Goal: Information Seeking & Learning: Find specific fact

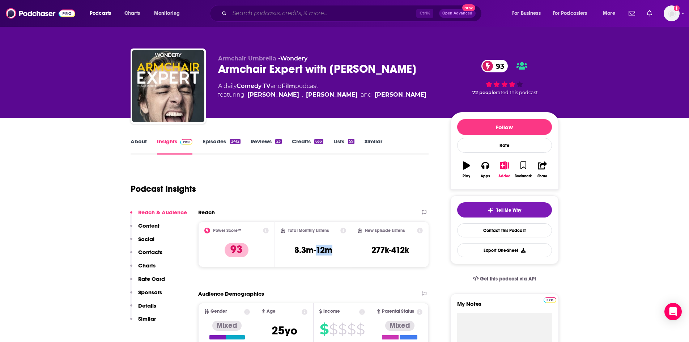
click at [246, 13] on input "Search podcasts, credits, & more..." at bounding box center [323, 14] width 187 height 12
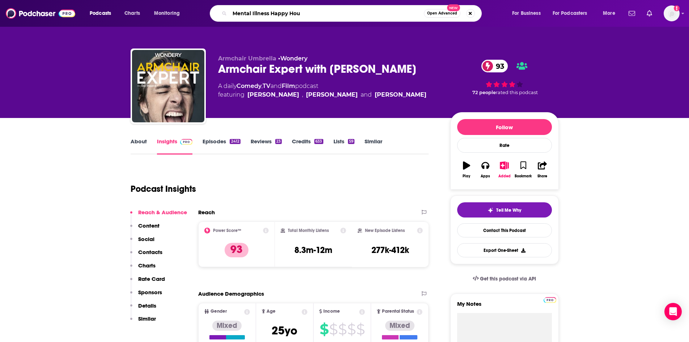
type input "Mental Illness Happy Hour"
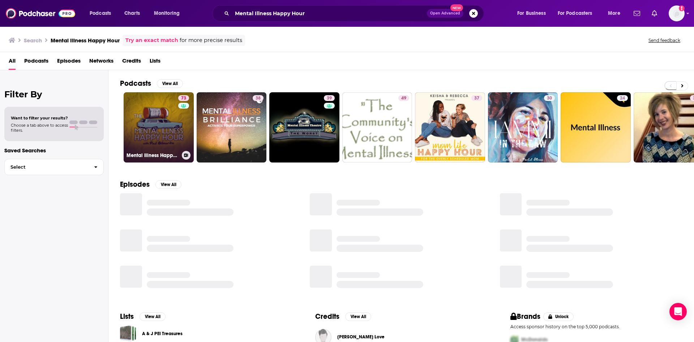
click at [157, 132] on link "73 Mental Illness Happy Hour" at bounding box center [159, 127] width 70 height 70
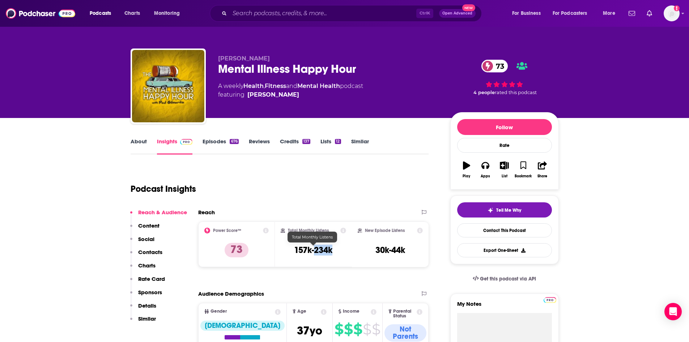
drag, startPoint x: 334, startPoint y: 251, endPoint x: 315, endPoint y: 249, distance: 18.9
click at [315, 249] on div "Total Monthly Listens 157k-234k" at bounding box center [313, 243] width 65 height 33
copy h3 "234k"
